Goal: Information Seeking & Learning: Learn about a topic

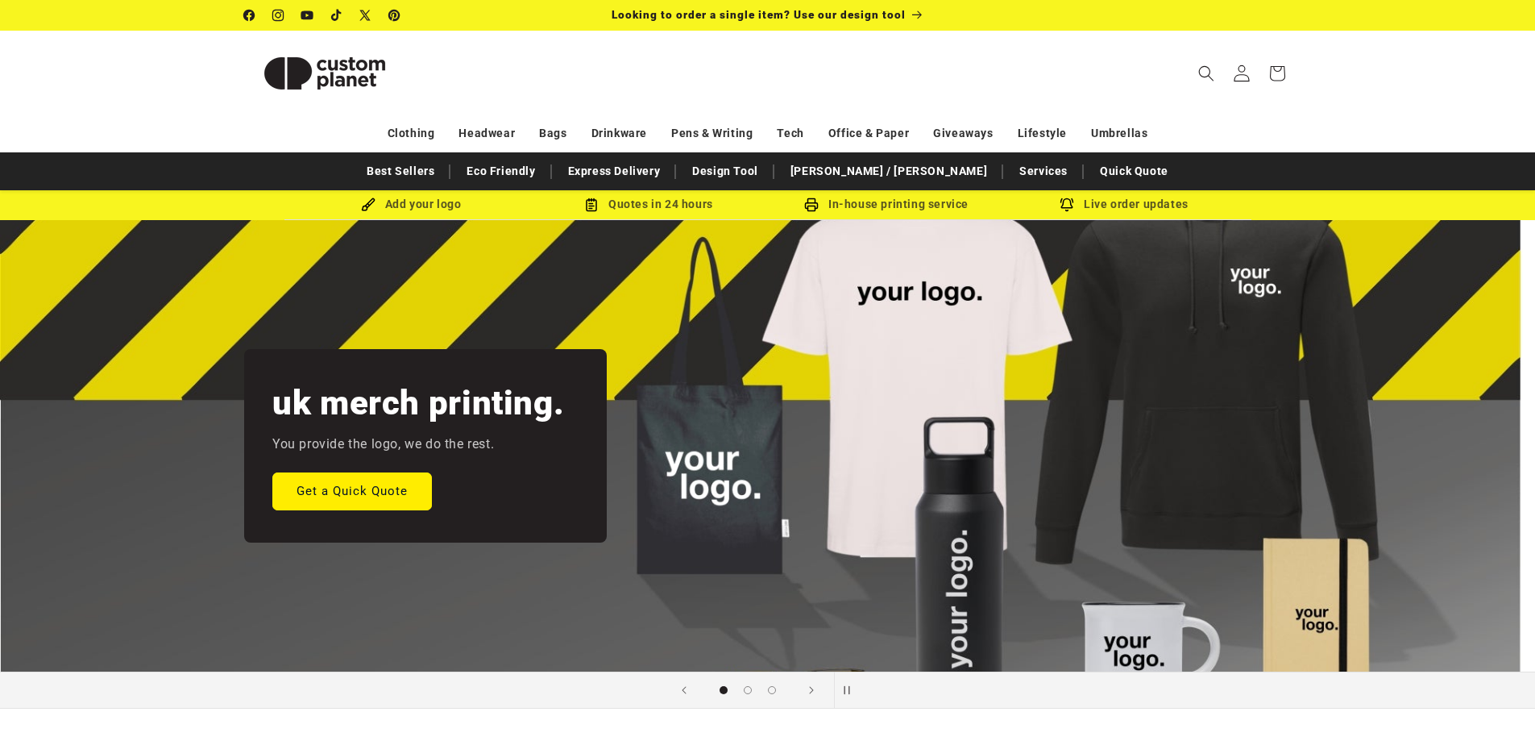
click at [1236, 73] on icon at bounding box center [1241, 72] width 17 height 17
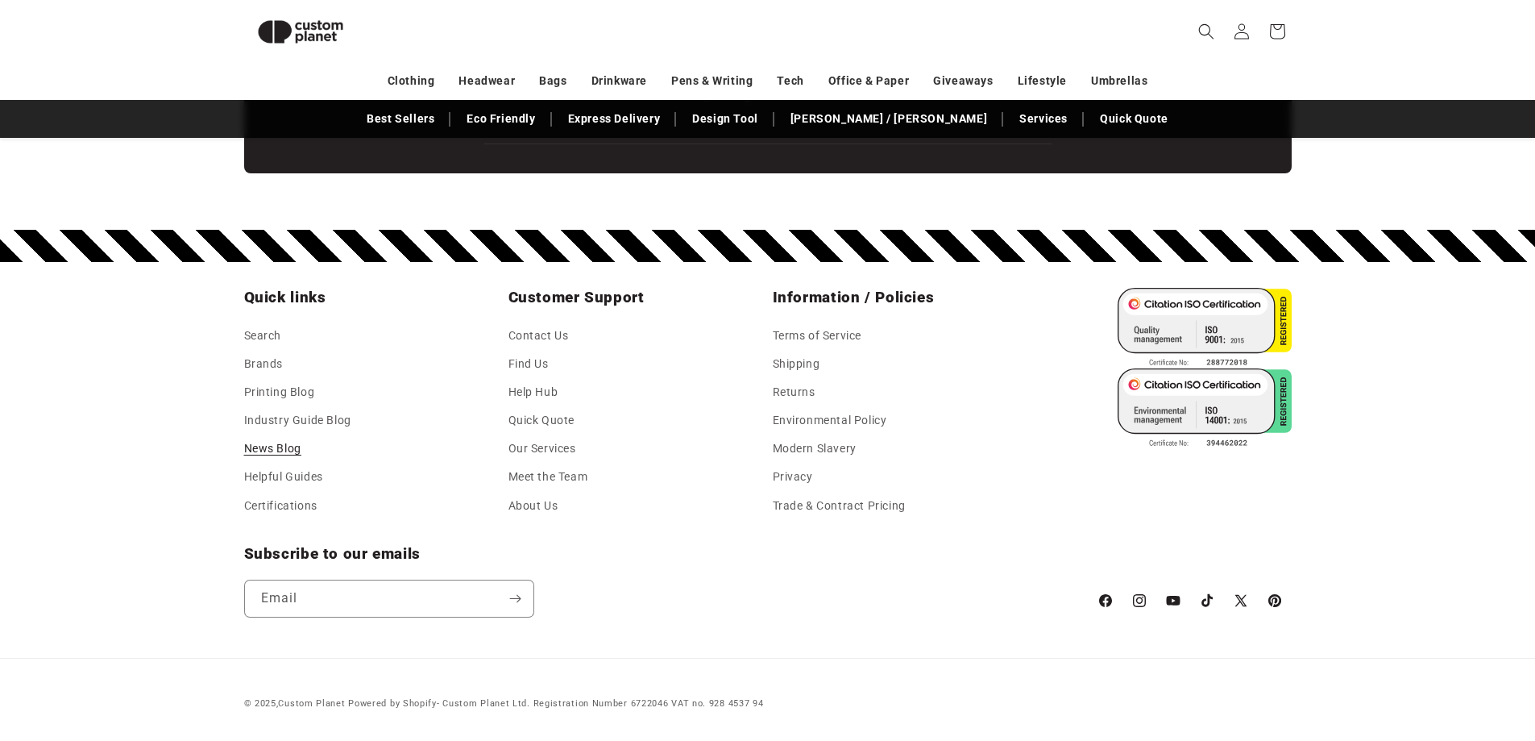
scroll to position [0, 3071]
click at [800, 425] on link "Environmental Policy" at bounding box center [830, 420] width 114 height 28
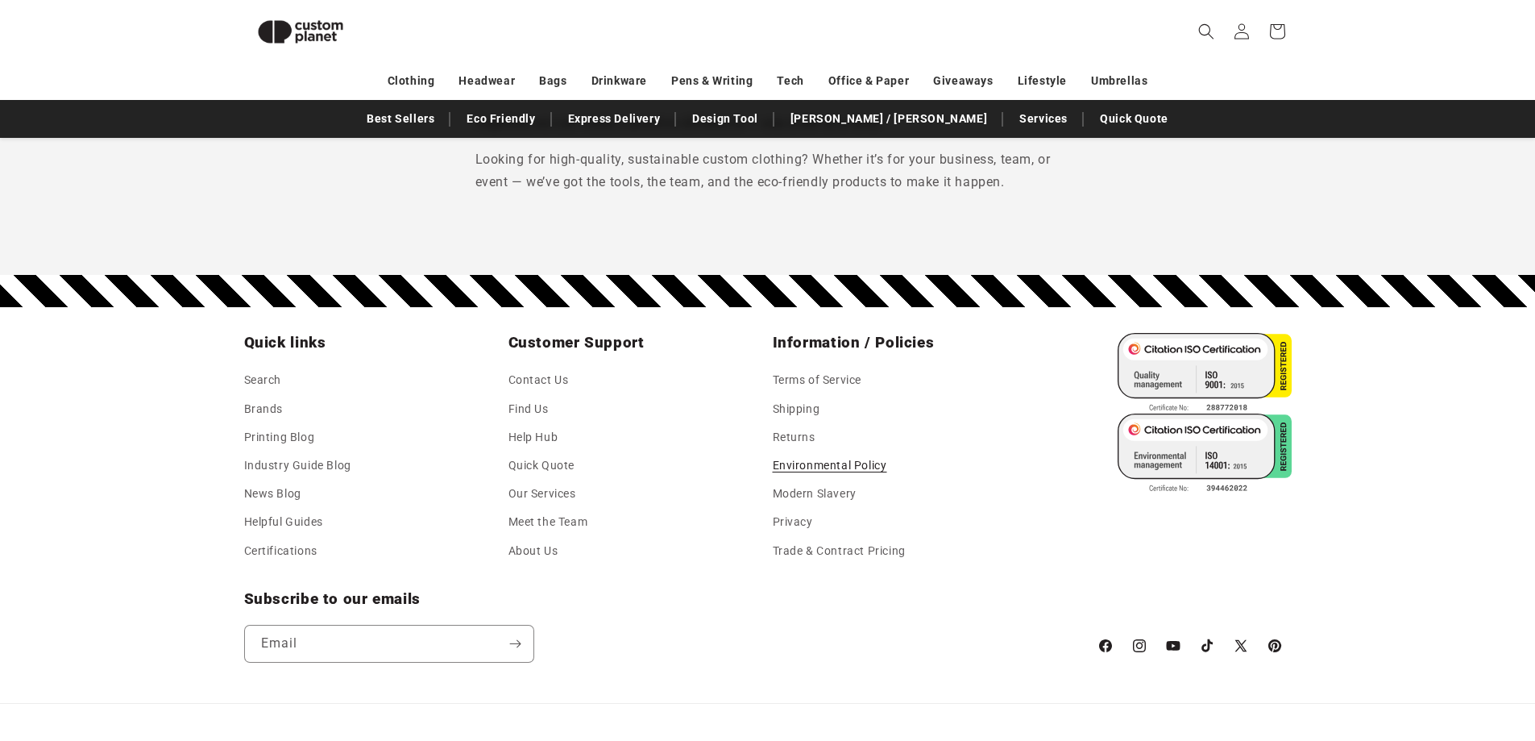
scroll to position [2586, 0]
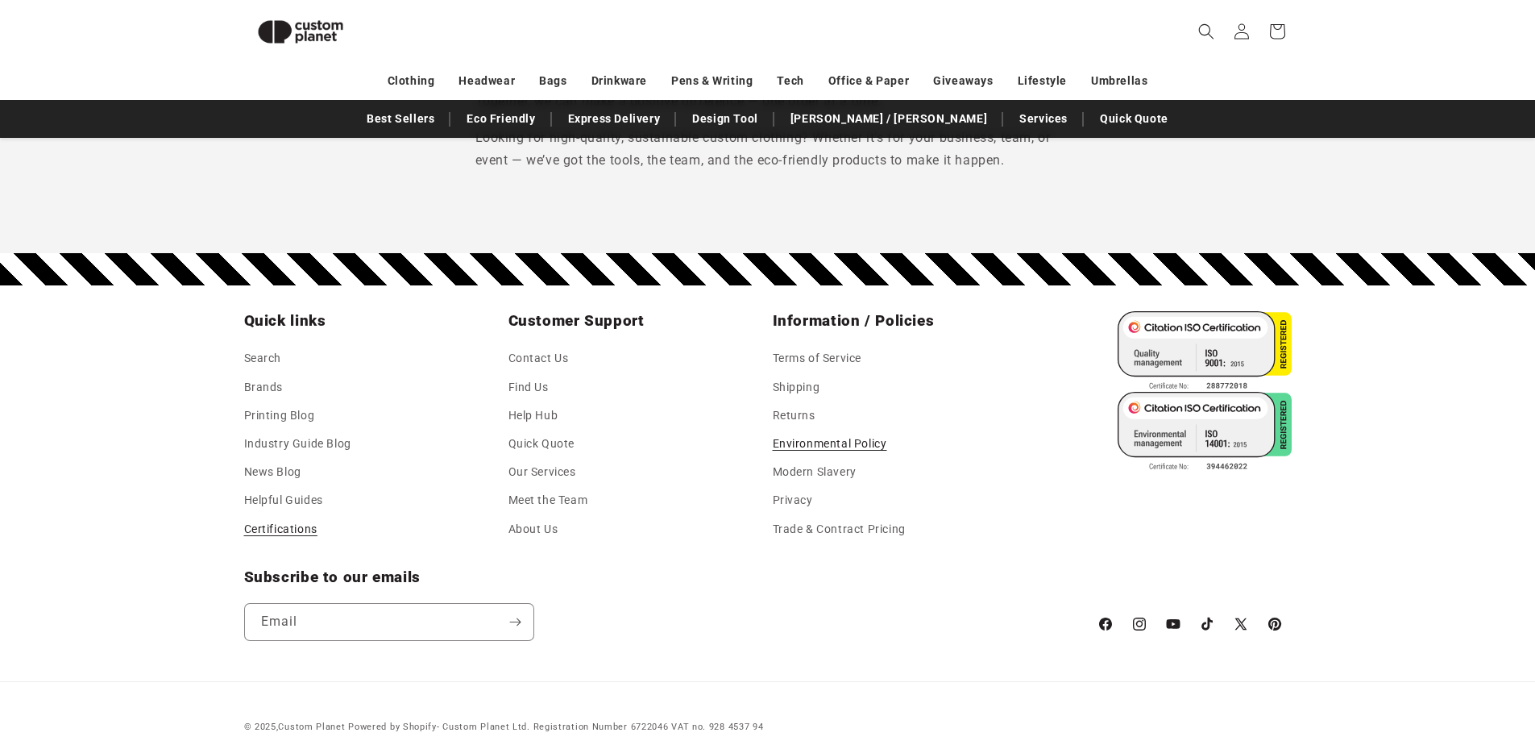
click at [289, 515] on link "Certifications" at bounding box center [280, 529] width 73 height 28
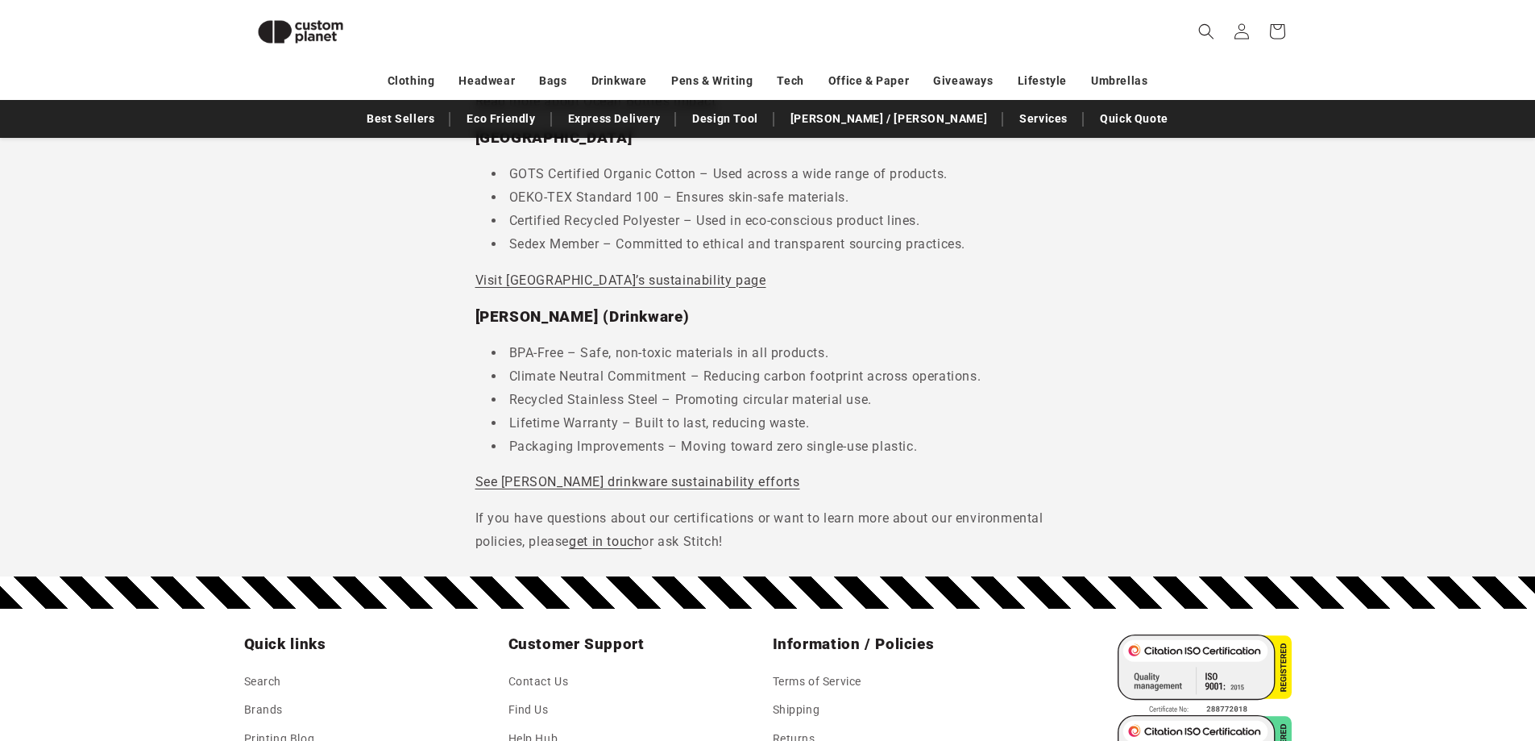
scroll to position [2280, 0]
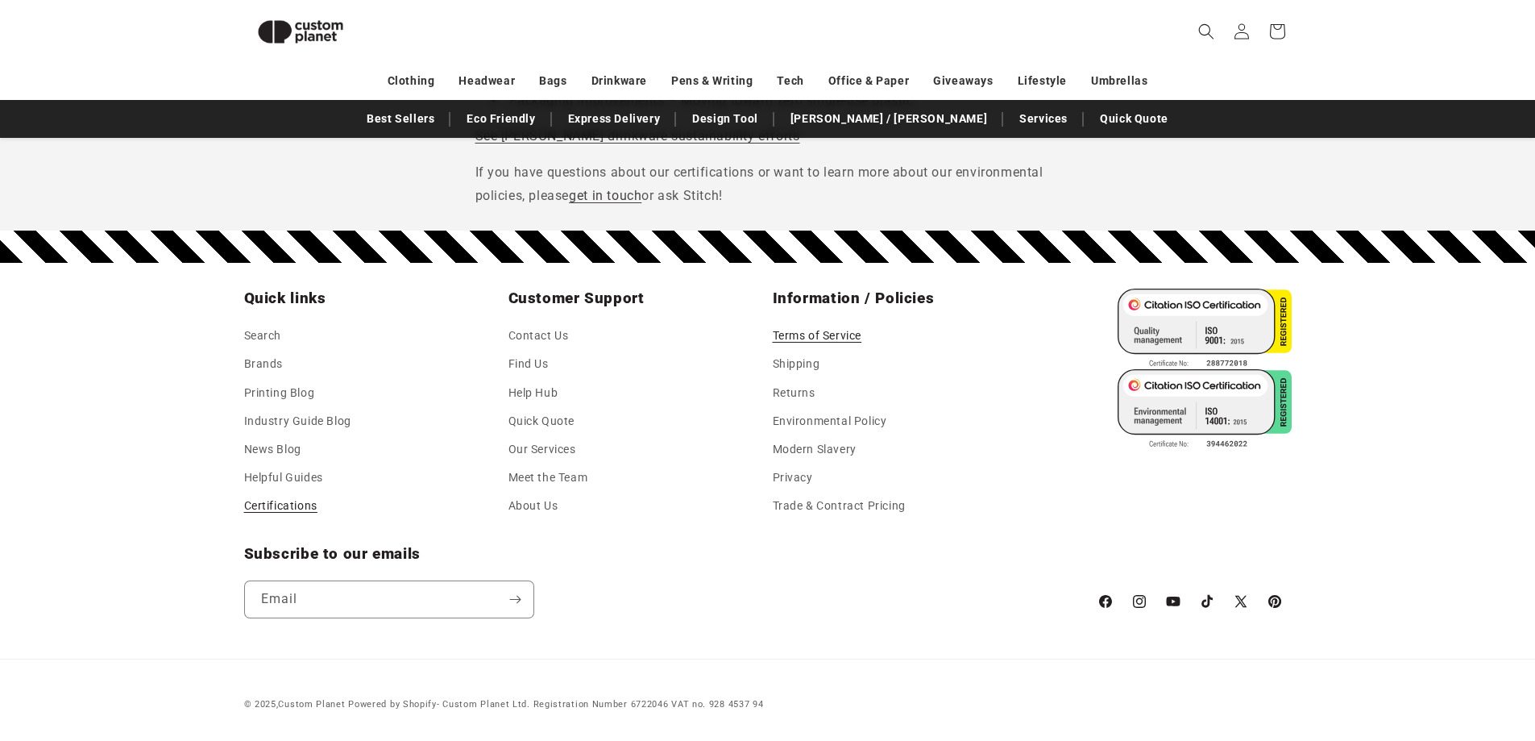
click at [808, 331] on link "Terms of Service" at bounding box center [817, 338] width 89 height 24
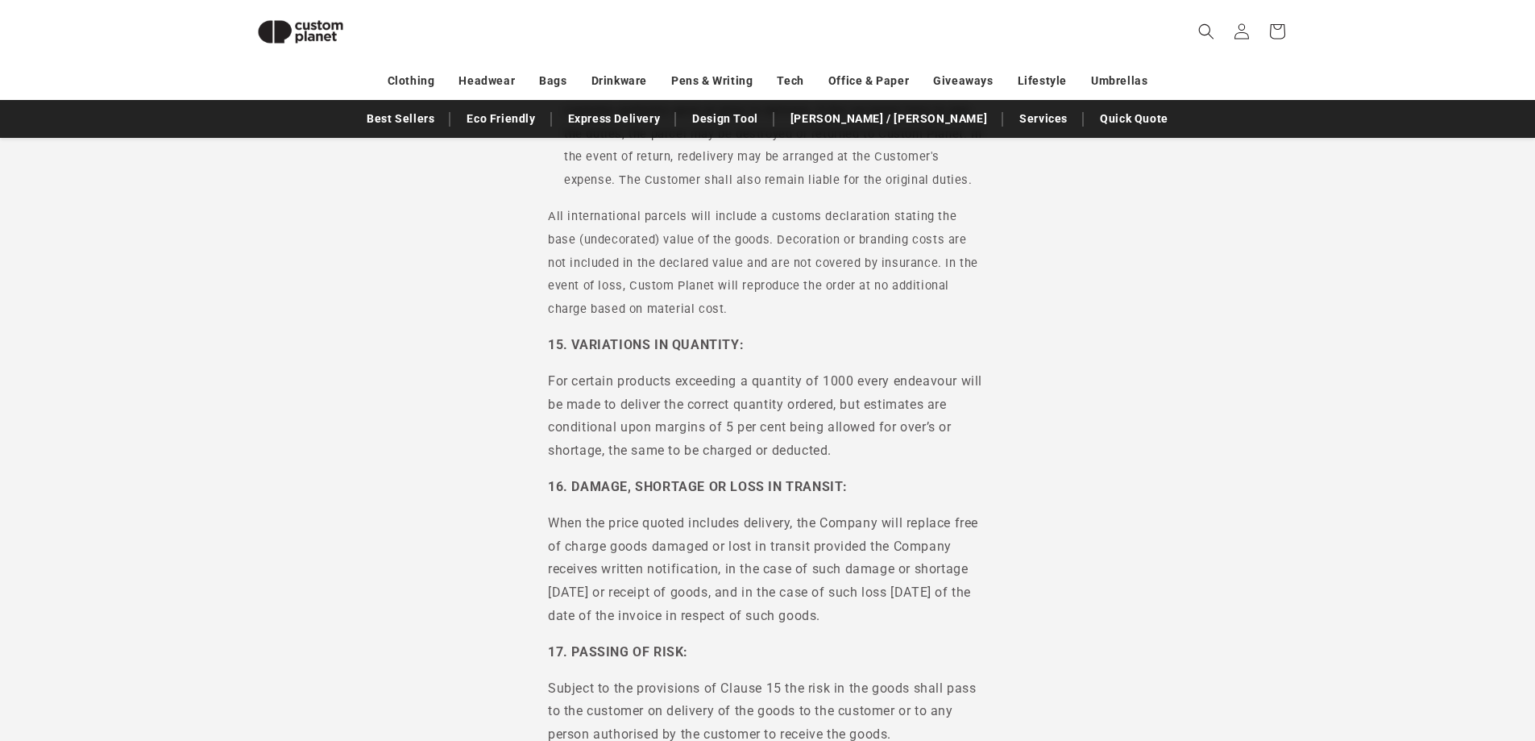
scroll to position [4089, 0]
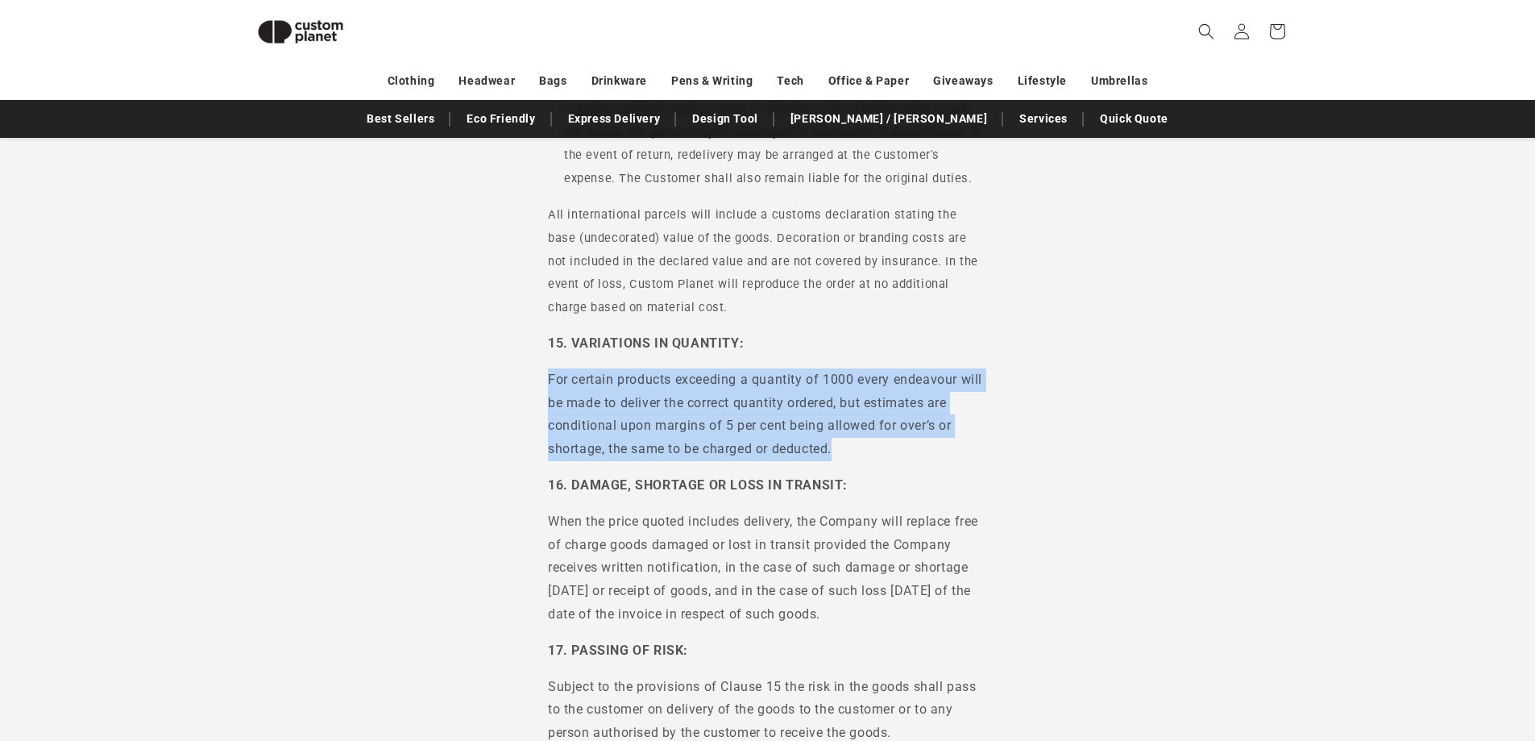
drag, startPoint x: 845, startPoint y: 447, endPoint x: 550, endPoint y: 369, distance: 305.2
click at [550, 369] on p "For certain products exceeding a quantity of 1000 every endeavour will be made …" at bounding box center [767, 414] width 439 height 93
copy p "For certain products exceeding a quantity of 1000 every endeavour will be made …"
